Goal: Task Accomplishment & Management: Complete application form

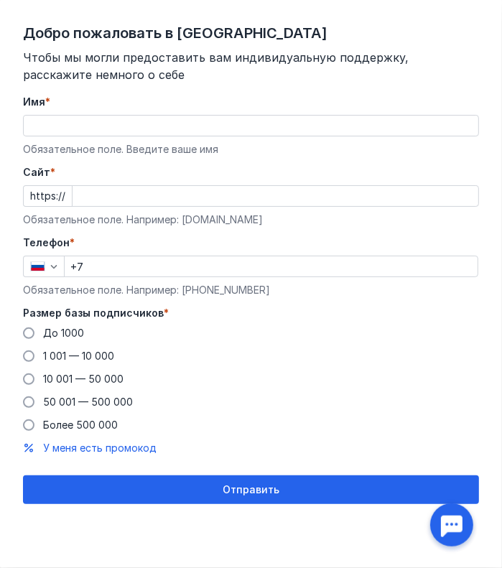
click at [121, 128] on input "Имя *" at bounding box center [251, 126] width 455 height 20
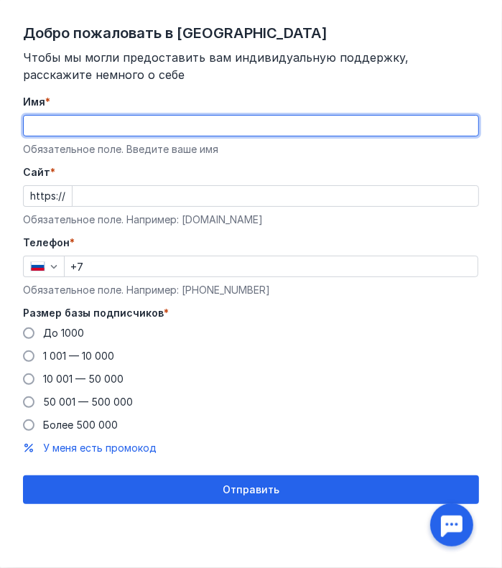
type input "Vergil"
click at [213, 199] on input "Cайт *" at bounding box center [276, 196] width 406 height 20
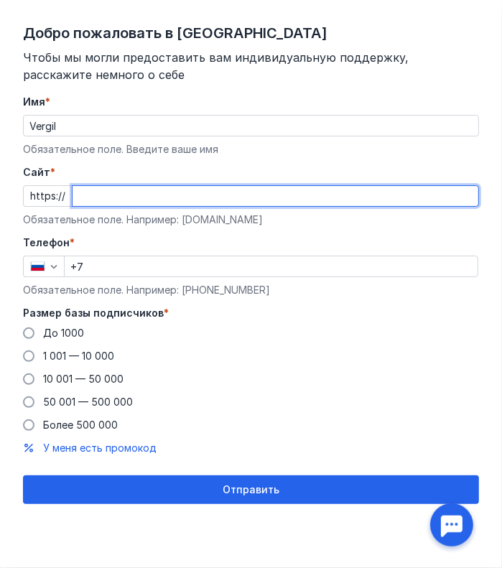
click at [404, 163] on form "Имя * Vergil Обязательное поле. Введите ваше имя [PERSON_NAME] * https:// Обяза…" at bounding box center [251, 299] width 456 height 409
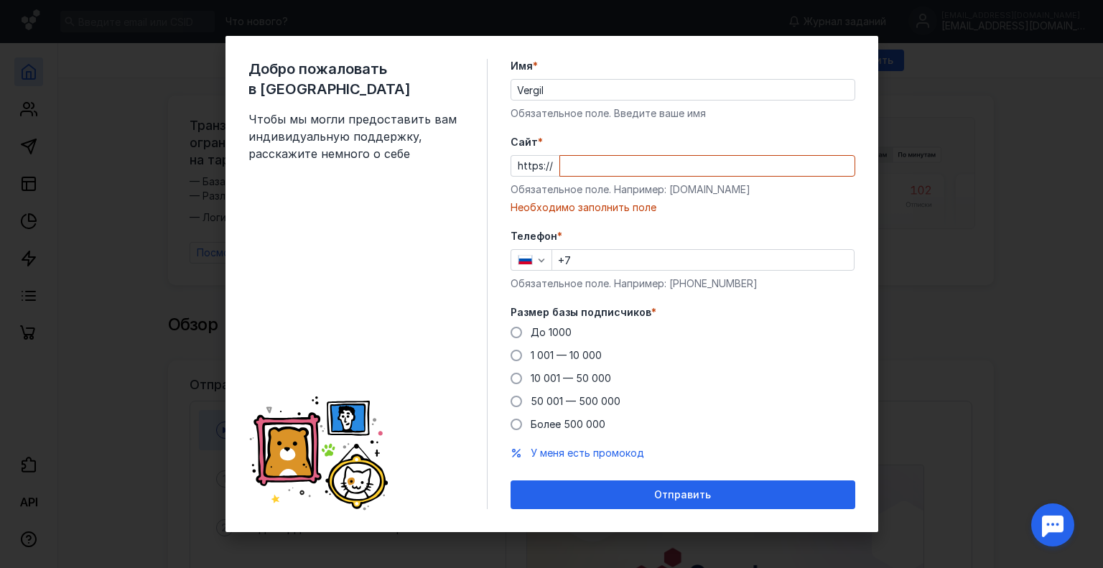
click at [501, 250] on div "Добро пожаловать в Sendsay Чтобы мы могли предоставить вам индивидуальную подде…" at bounding box center [551, 284] width 1103 height 568
click at [501, 169] on input "Cайт *" at bounding box center [707, 166] width 294 height 20
click at [501, 259] on input "+7" at bounding box center [703, 260] width 302 height 20
type input "[PHONE_NUMBER]"
click at [501, 177] on div "Cайт * https:// Обязательное поле. Например: [DOMAIN_NAME] Необходимо заполнить…" at bounding box center [683, 175] width 345 height 80
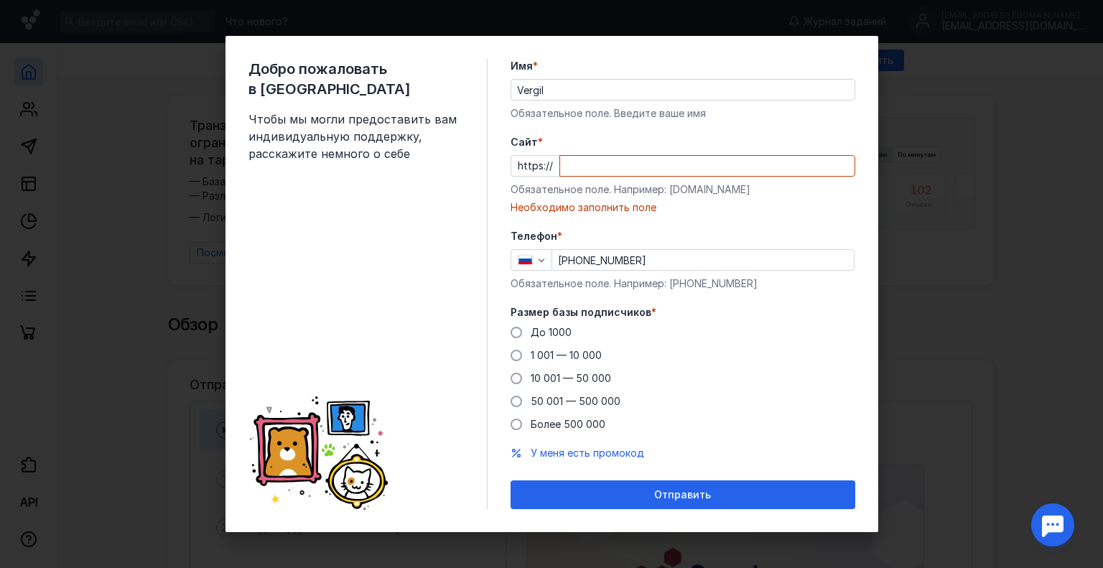
click at [501, 166] on input "Cайт *" at bounding box center [707, 166] width 294 height 20
click at [501, 157] on input "Cайт *" at bounding box center [707, 166] width 294 height 20
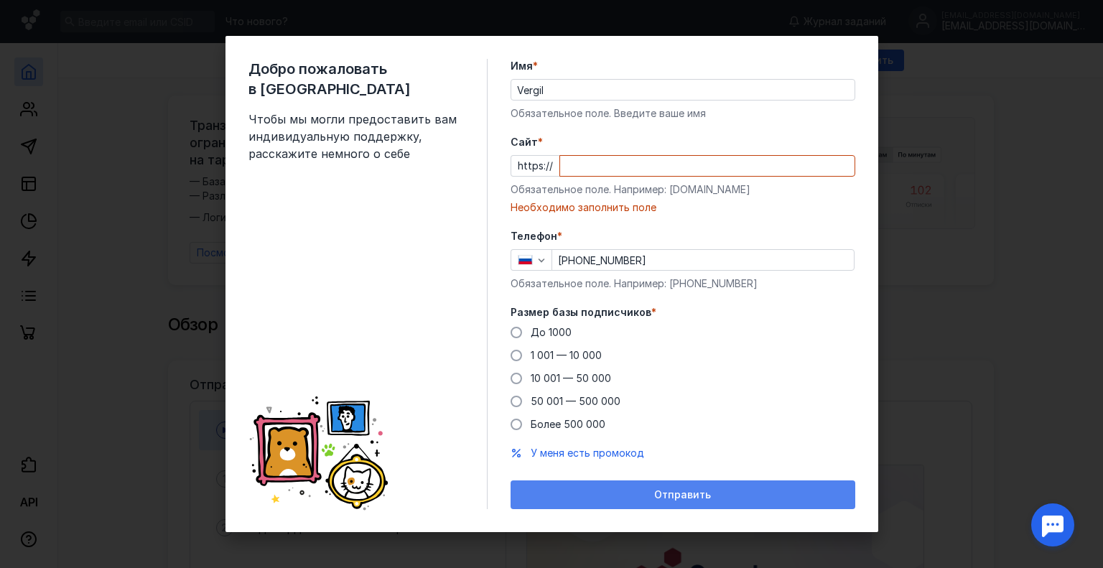
click at [501, 487] on div "Отправить" at bounding box center [683, 494] width 345 height 29
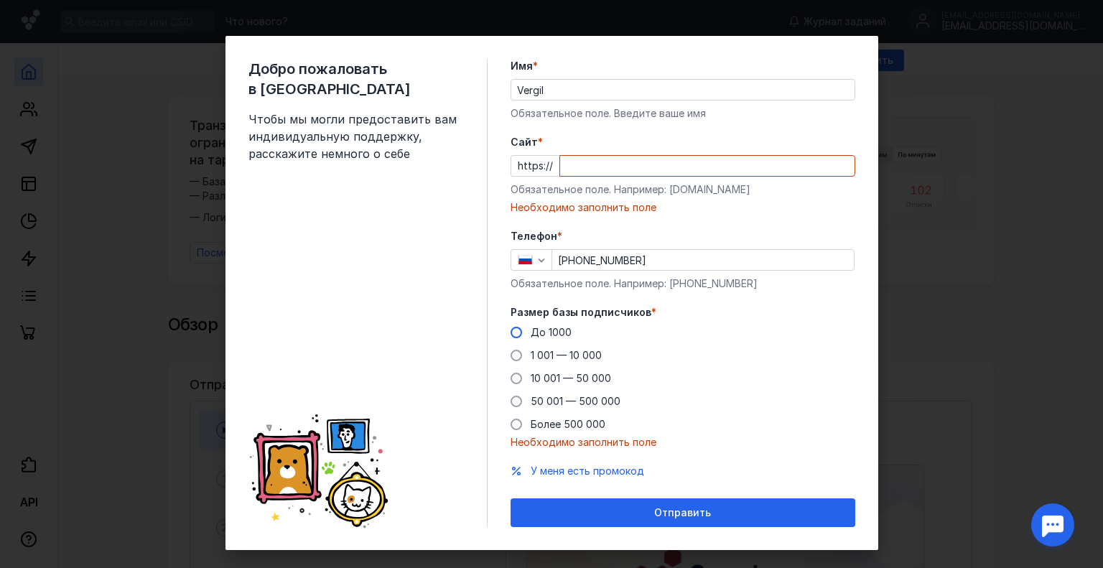
click at [501, 338] on label "До 1000" at bounding box center [541, 332] width 61 height 14
click at [0, 0] on input "До 1000" at bounding box center [0, 0] width 0 height 0
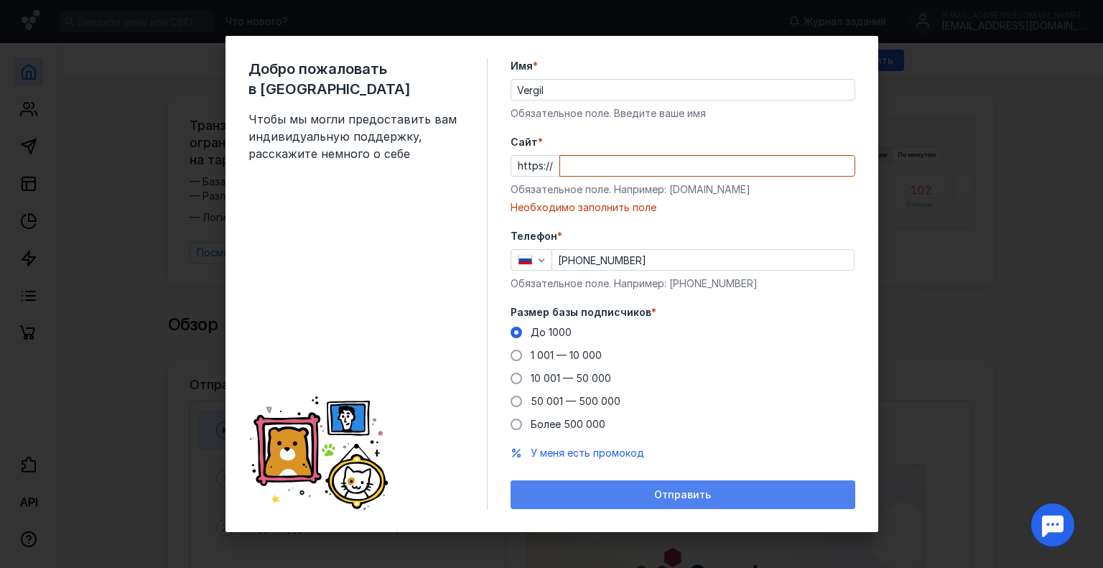
click at [501, 495] on span "Отправить" at bounding box center [682, 495] width 57 height 12
click at [501, 499] on span "Отправить" at bounding box center [682, 495] width 57 height 12
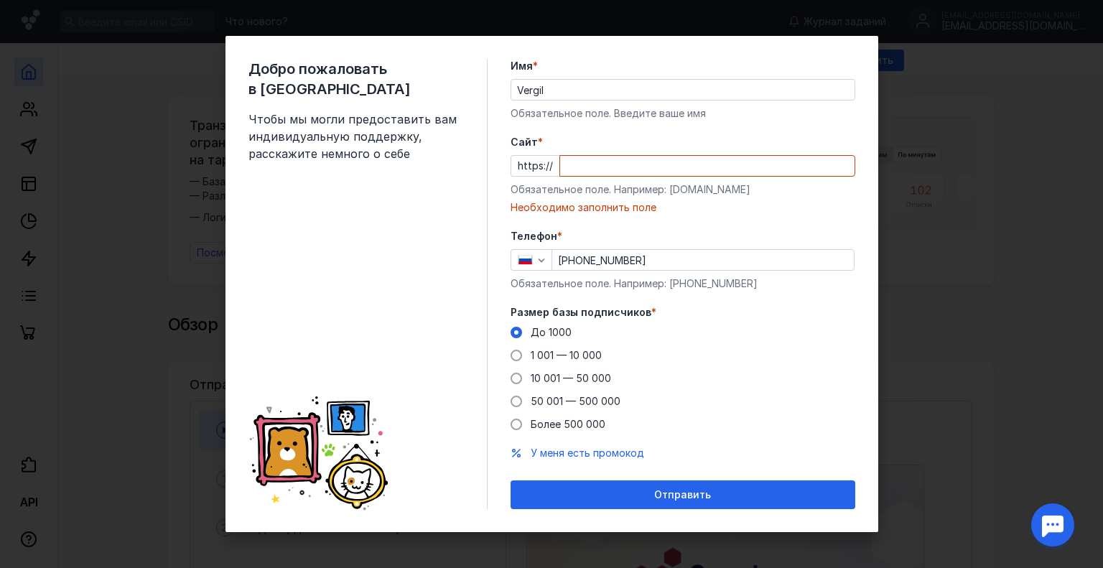
click at [501, 174] on input "Cайт *" at bounding box center [707, 166] width 294 height 20
paste input "[DOMAIN_NAME][URL]"
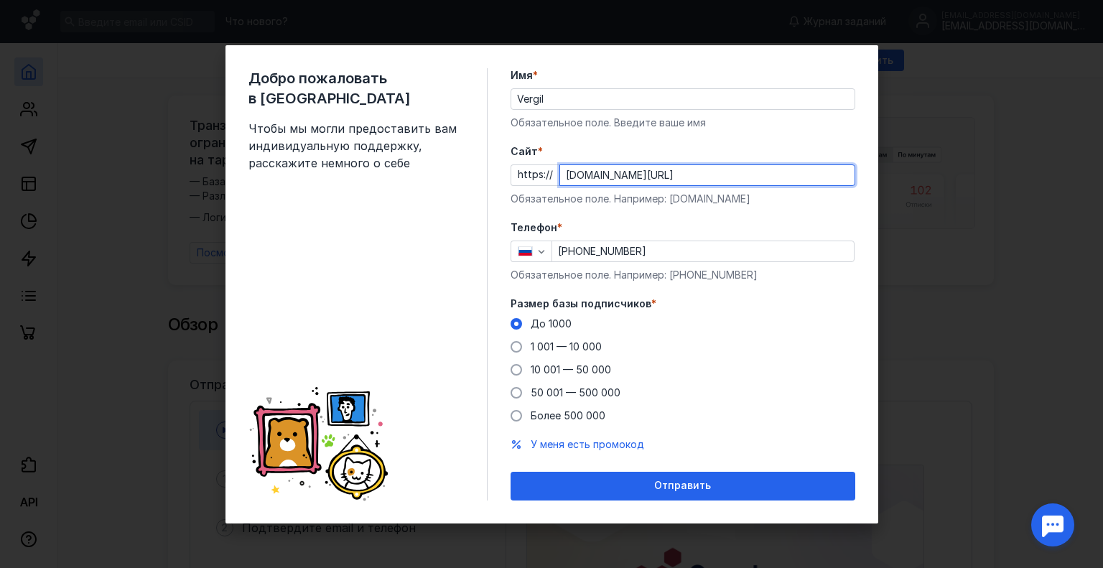
scroll to position [0, 28]
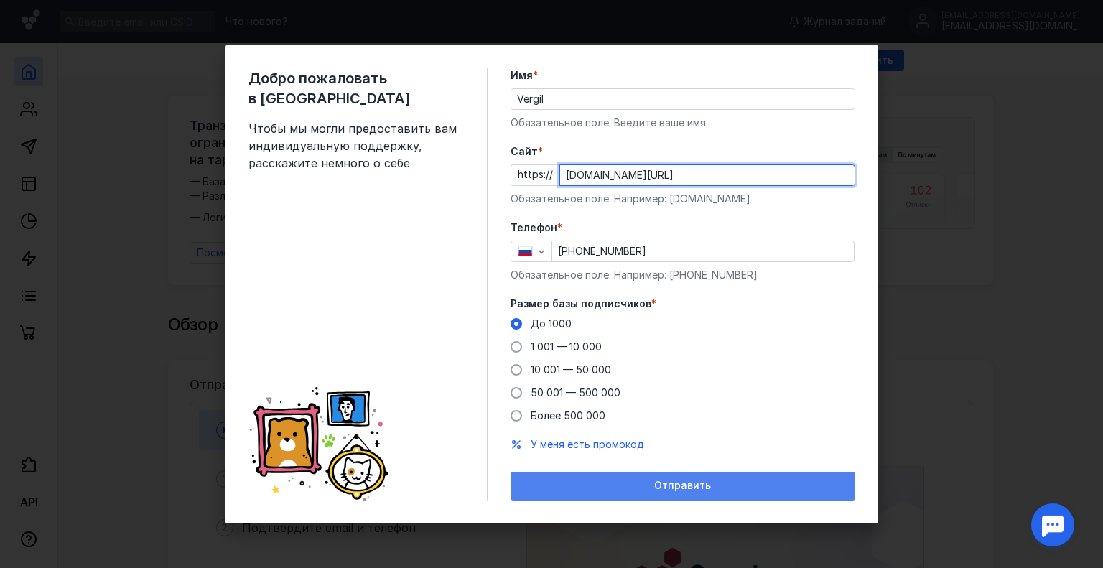
type input "[DOMAIN_NAME][URL]"
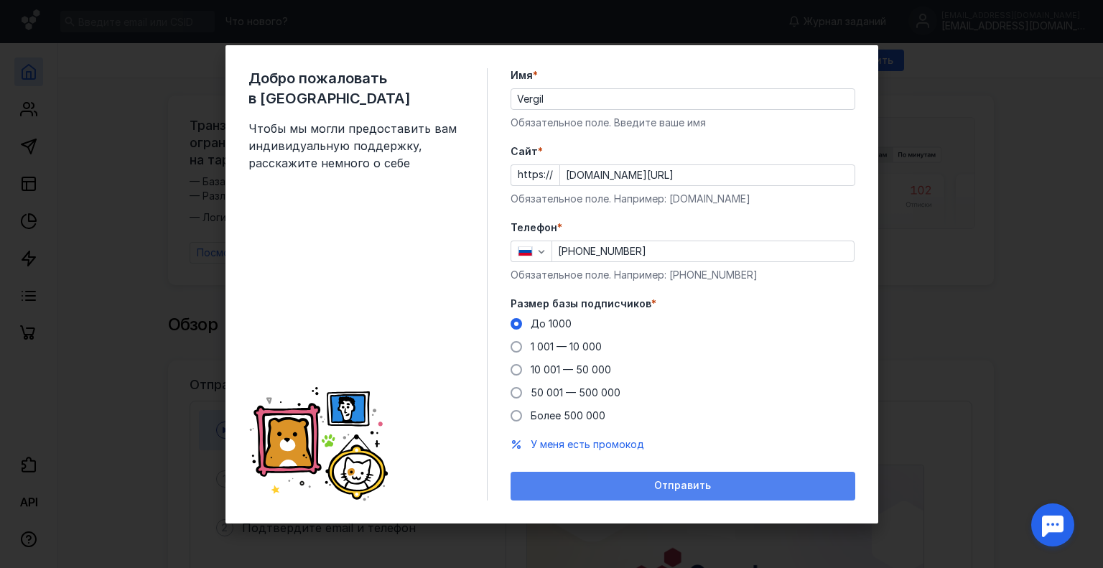
click at [501, 493] on div "Отправить" at bounding box center [683, 486] width 345 height 29
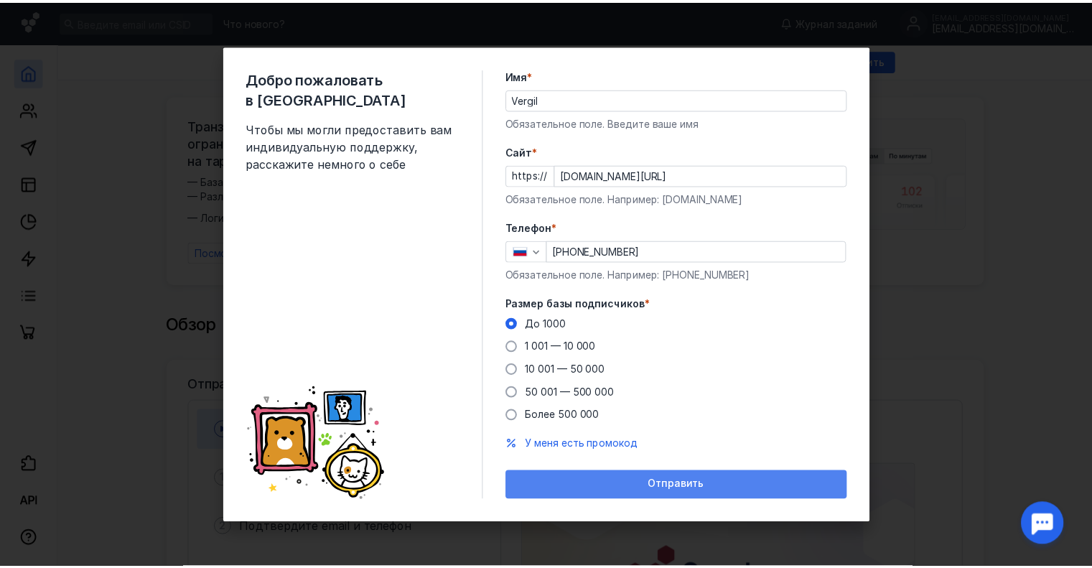
scroll to position [0, 0]
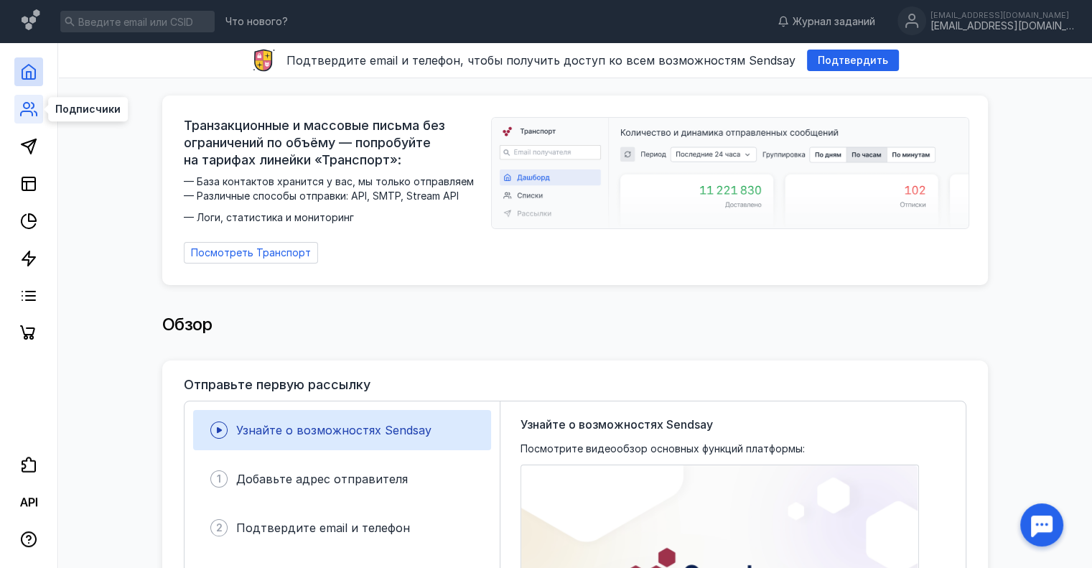
click at [29, 114] on icon at bounding box center [28, 109] width 17 height 17
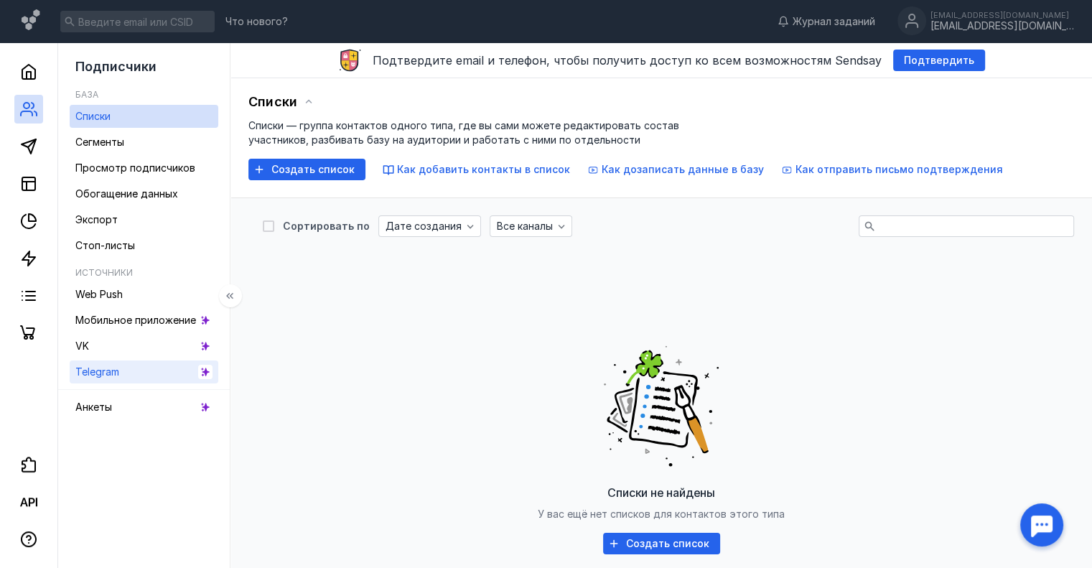
click at [169, 376] on link "Telegram" at bounding box center [144, 371] width 149 height 23
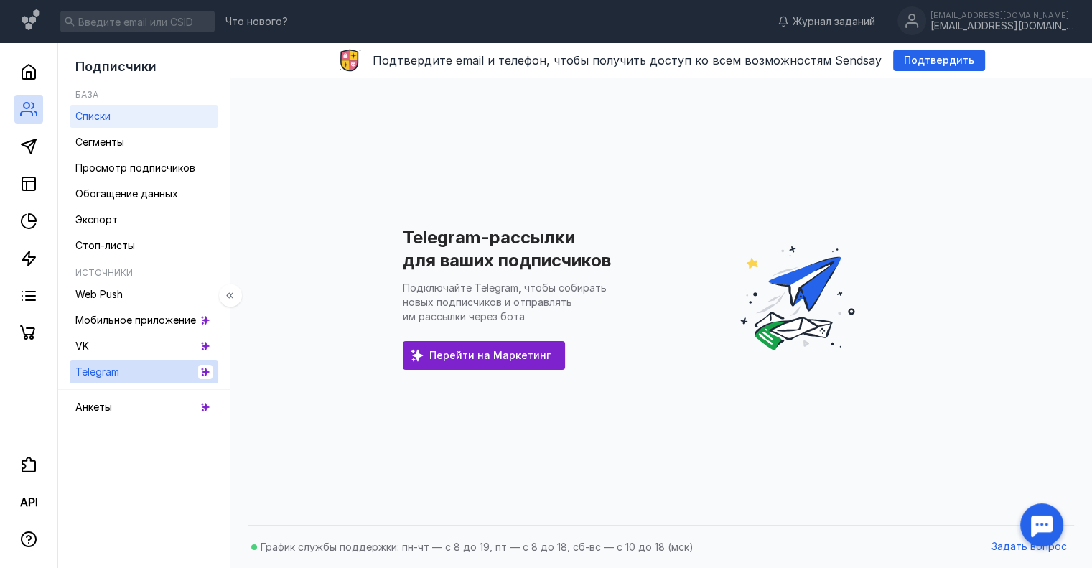
click at [144, 113] on link "Списки" at bounding box center [144, 116] width 149 height 23
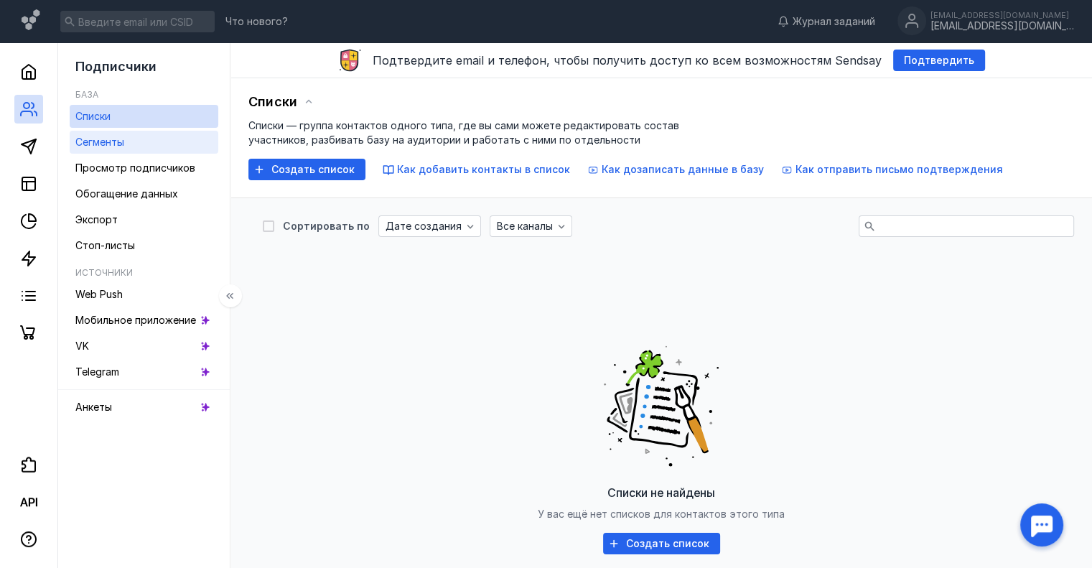
click at [97, 149] on div "Сегменты" at bounding box center [99, 142] width 49 height 17
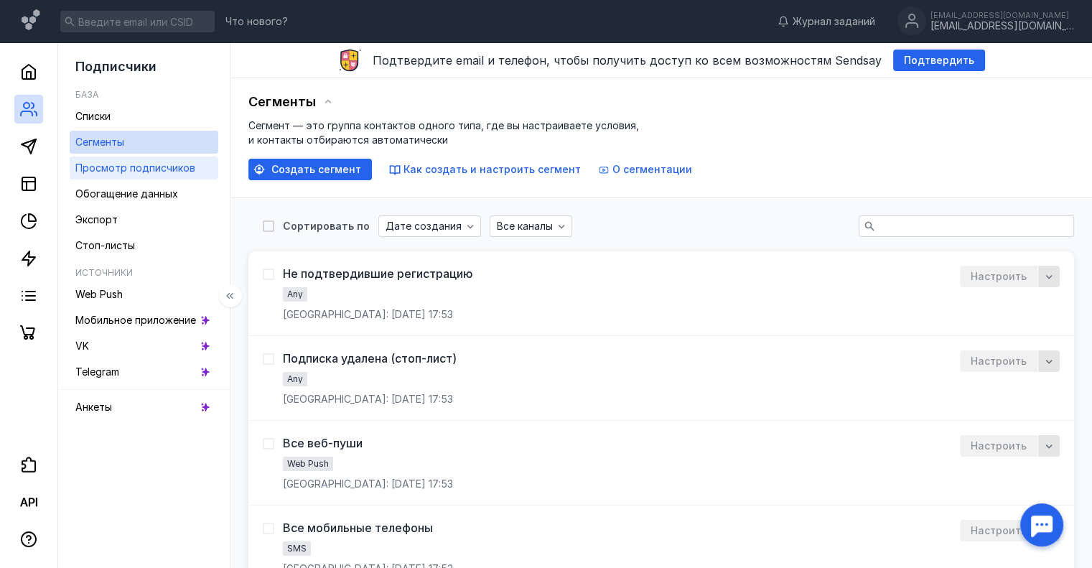
click at [105, 171] on span "Просмотр подписчиков" at bounding box center [135, 168] width 120 height 12
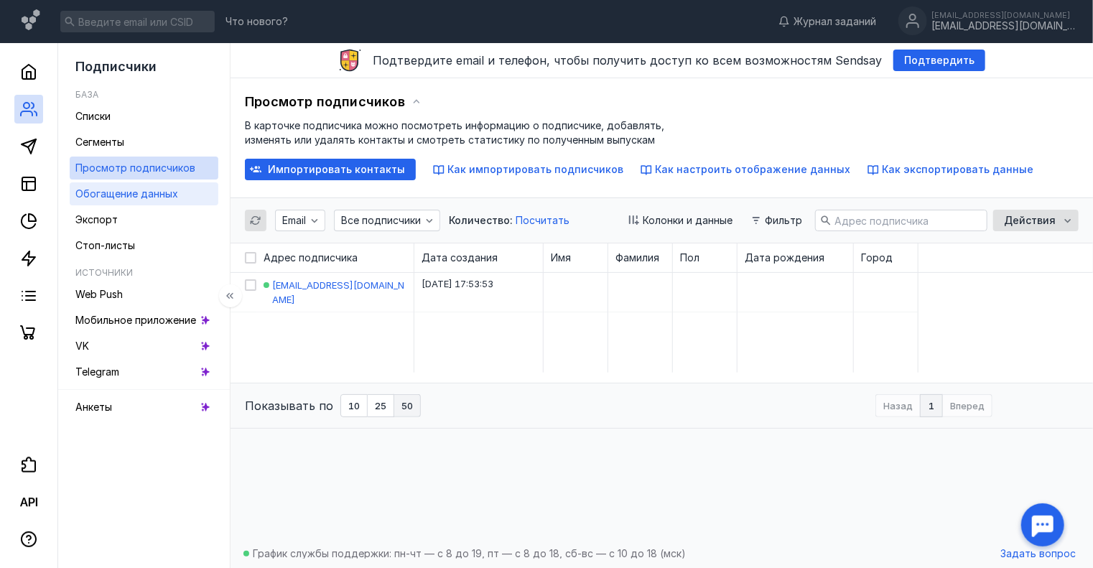
click at [113, 200] on div "Обогащение данных" at bounding box center [126, 193] width 103 height 17
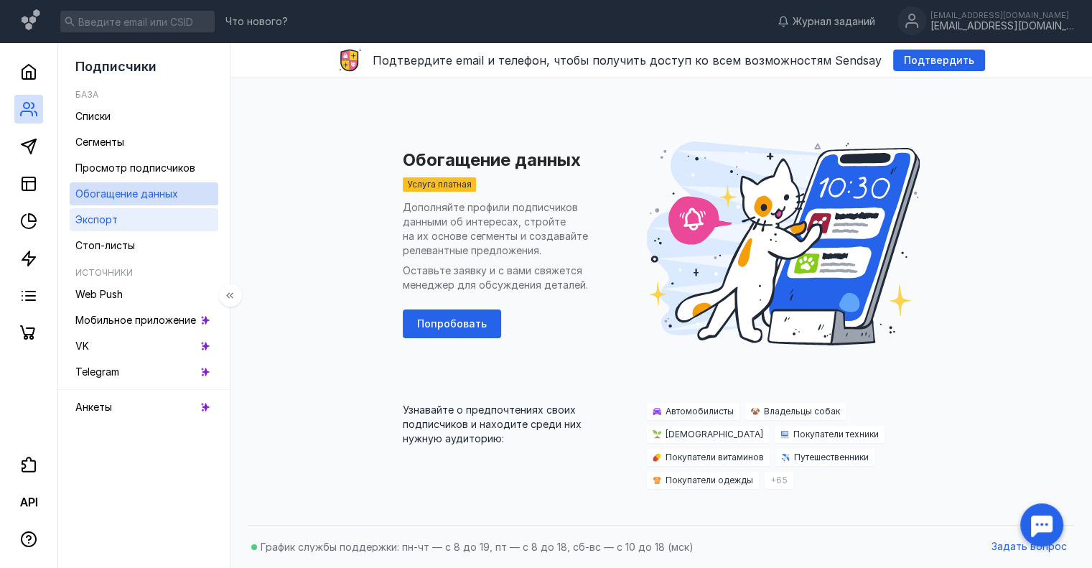
click at [124, 224] on link "Экспорт" at bounding box center [144, 219] width 149 height 23
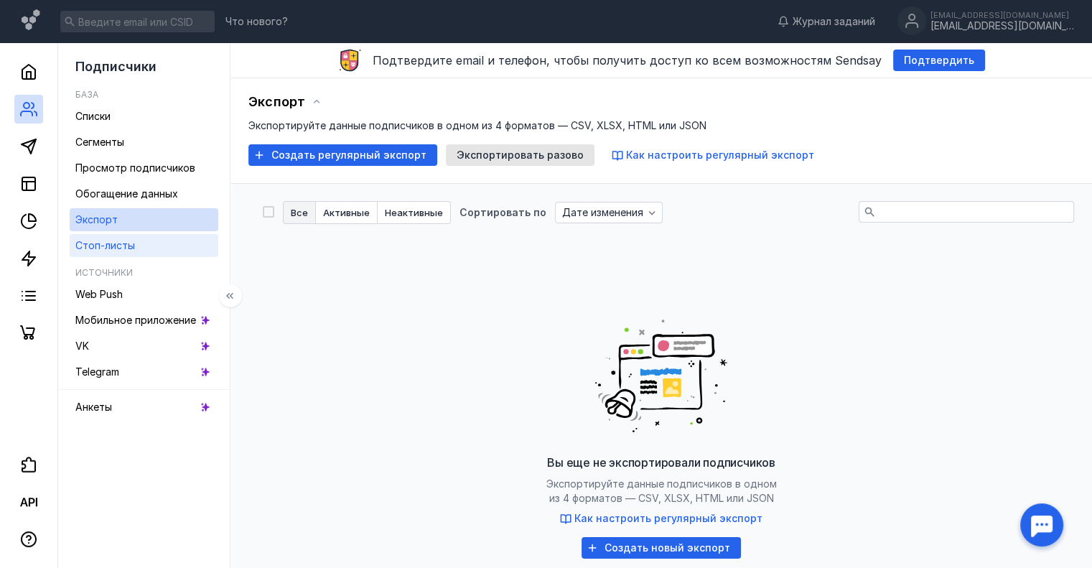
click at [147, 242] on link "Стоп-листы" at bounding box center [144, 245] width 149 height 23
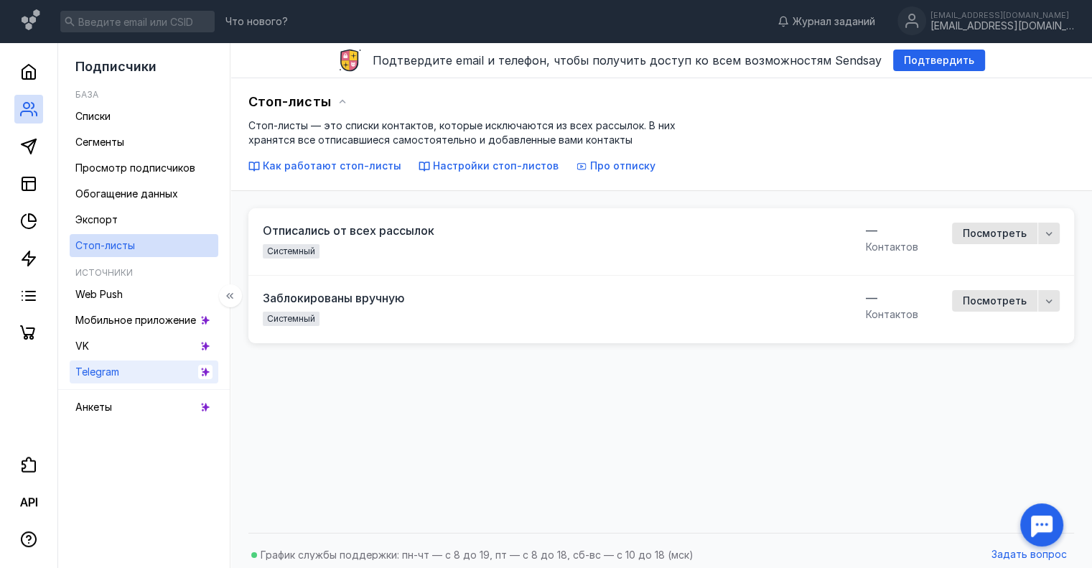
click at [170, 371] on link "Telegram" at bounding box center [144, 371] width 149 height 23
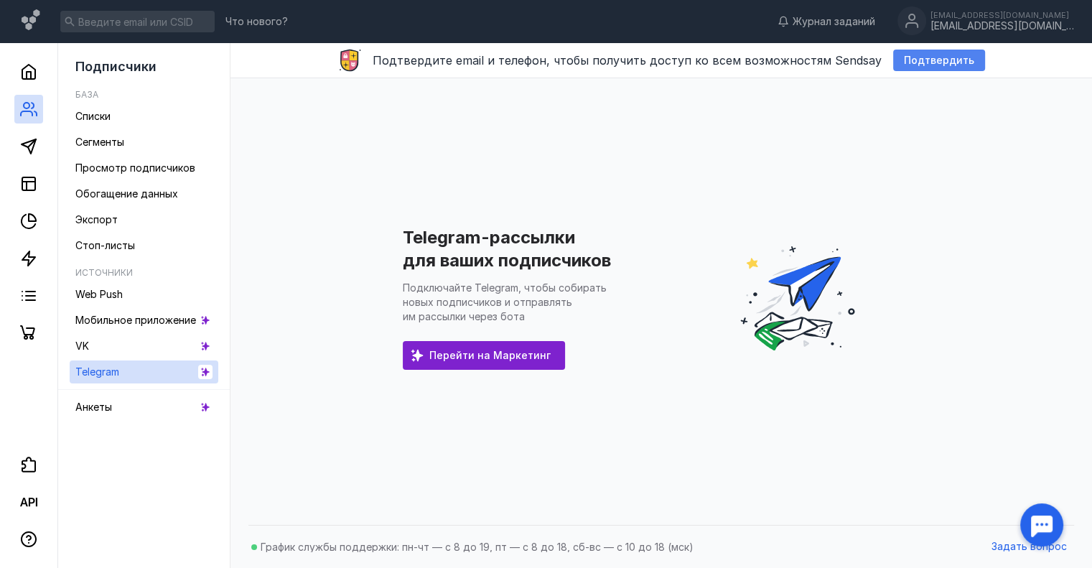
click at [501, 63] on span "Подтвердить" at bounding box center [939, 61] width 70 height 12
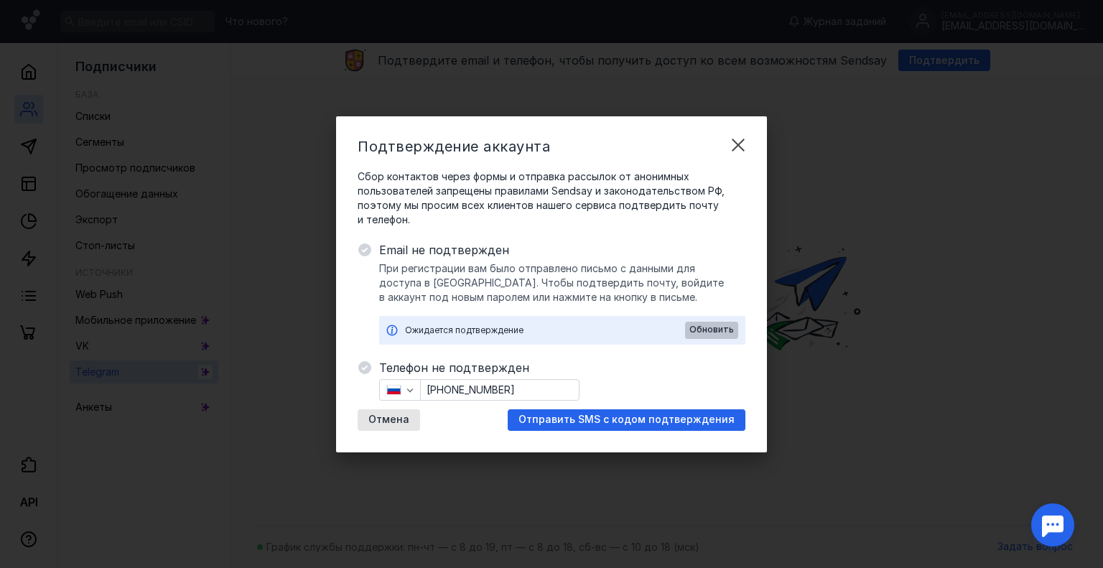
click at [501, 330] on span "Обновить" at bounding box center [711, 330] width 45 height 10
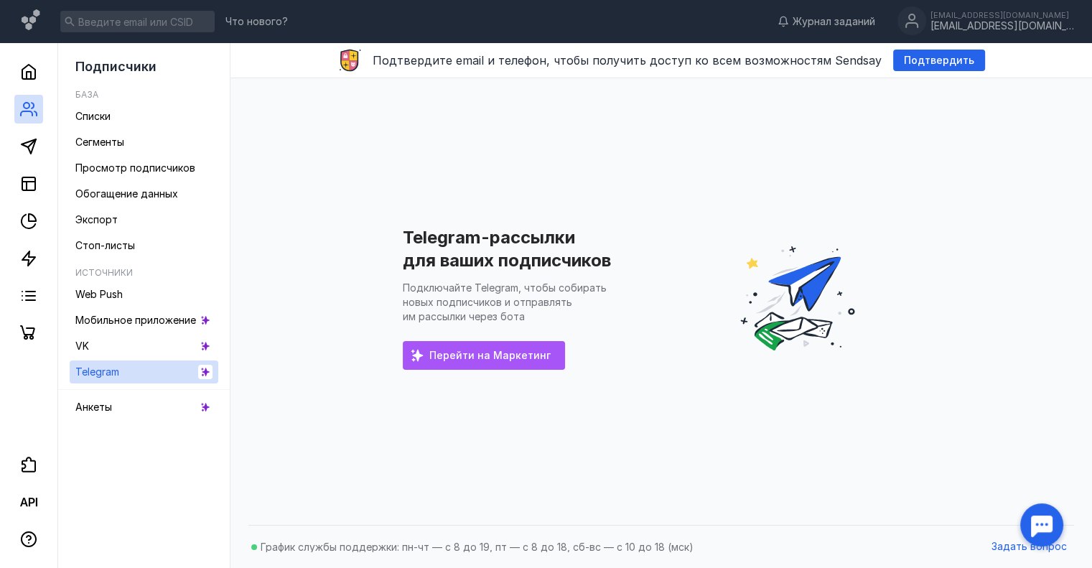
click at [468, 353] on span "Перейти на Маркетинг" at bounding box center [489, 356] width 121 height 12
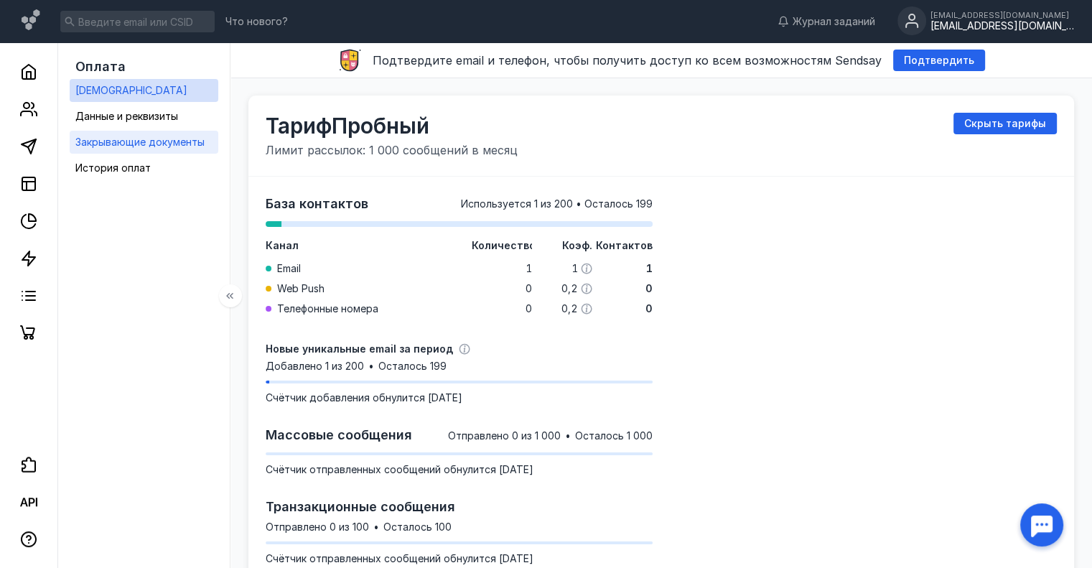
click at [135, 139] on span "Закрывающие документы" at bounding box center [139, 142] width 129 height 12
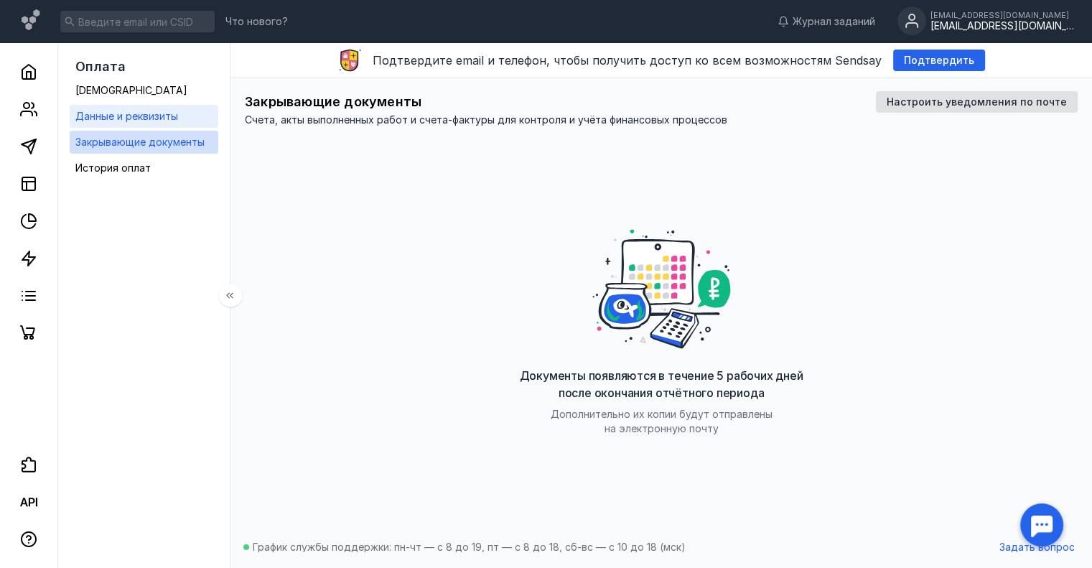
click at [138, 123] on div "Данные и реквизиты" at bounding box center [126, 116] width 103 height 17
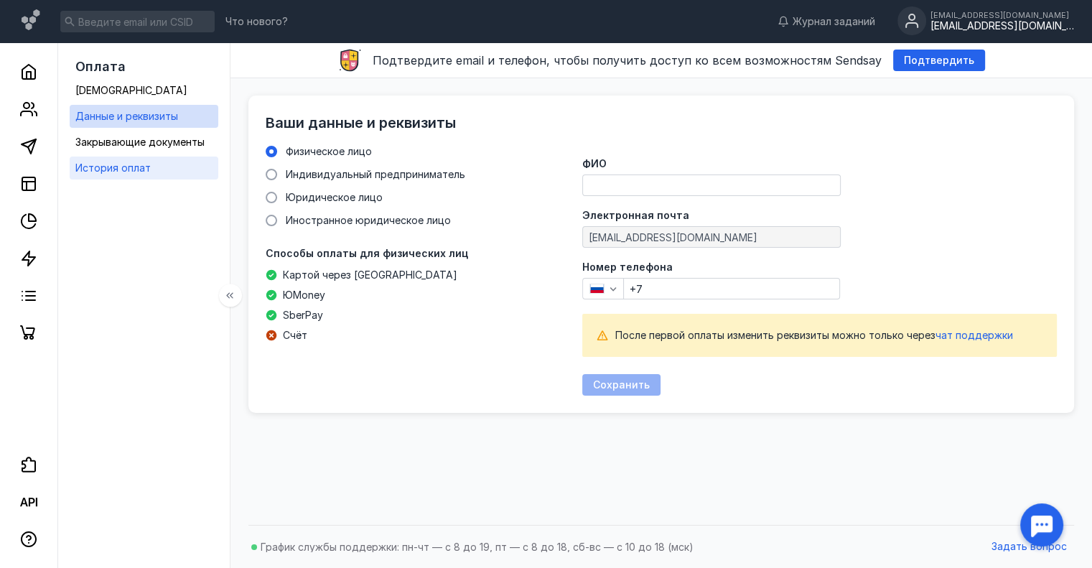
click at [147, 166] on span "История оплат" at bounding box center [112, 168] width 75 height 12
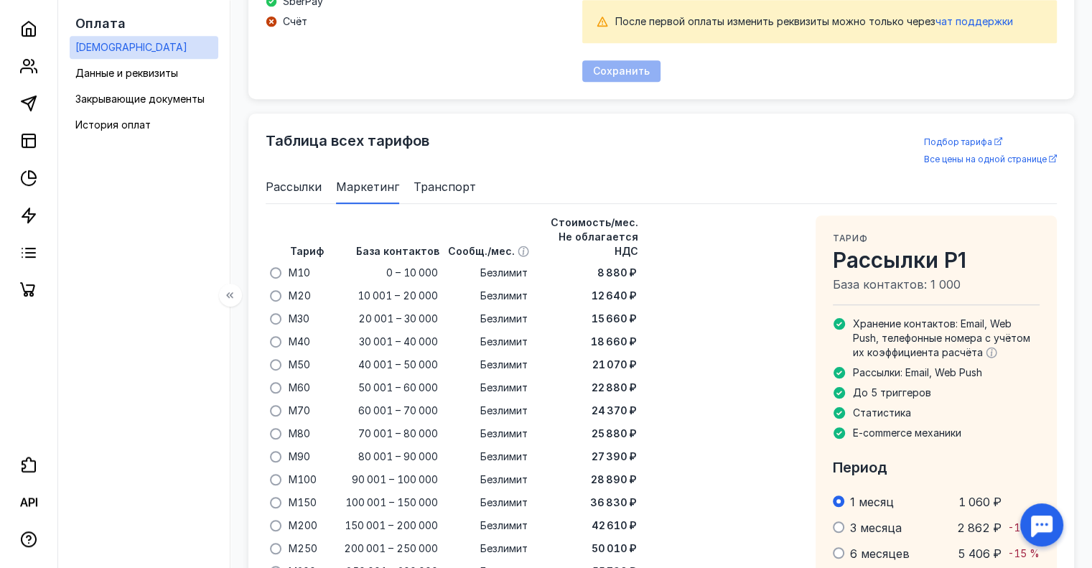
scroll to position [923, 0]
